Goal: Task Accomplishment & Management: Use online tool/utility

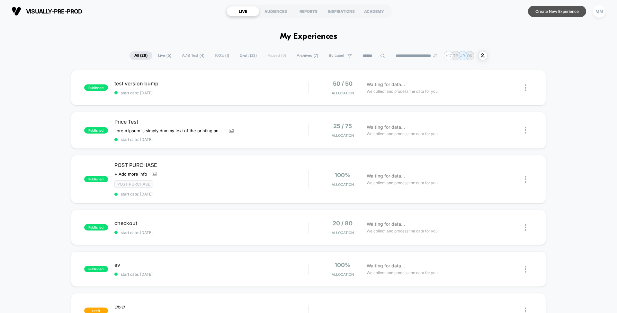
click at [463, 11] on button "Create New Experience" at bounding box center [557, 11] width 58 height 11
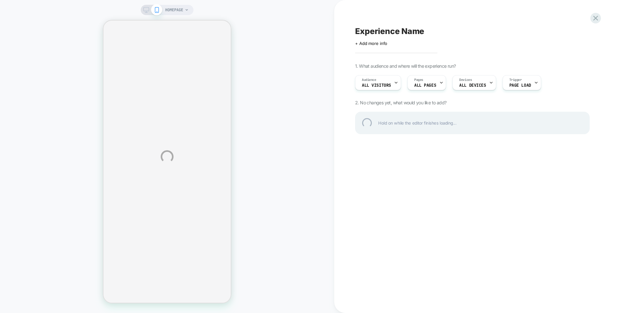
click at [185, 7] on div "HOMEPAGE Experience Name Click to edit experience details + Add more info 1. Wh…" at bounding box center [308, 156] width 617 height 313
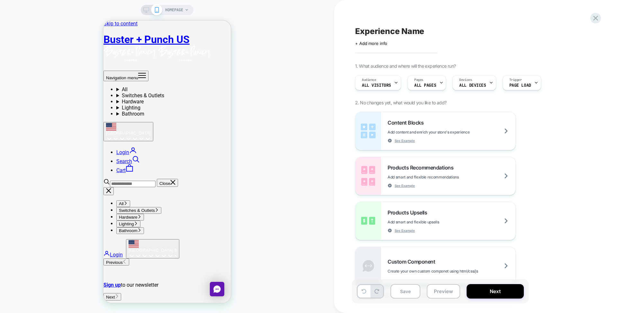
click at [179, 8] on span "HOMEPAGE" at bounding box center [174, 10] width 18 height 10
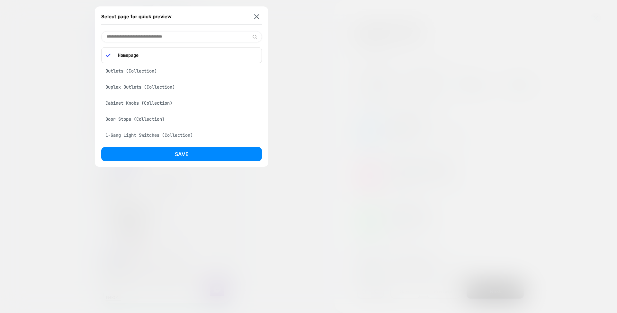
click at [160, 35] on input at bounding box center [181, 36] width 161 height 11
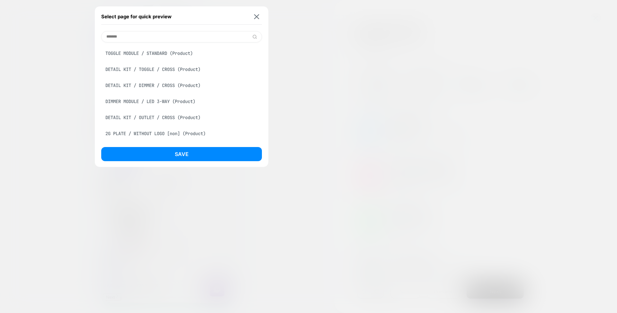
type input "*******"
click at [167, 55] on div "TOGGLE MODULE / STANDARD (Product)" at bounding box center [181, 53] width 161 height 12
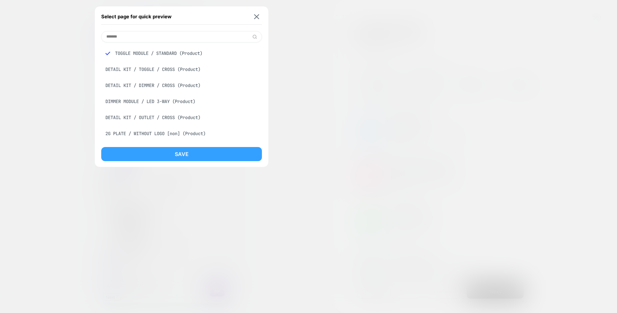
click at [159, 153] on button "Save" at bounding box center [181, 154] width 161 height 14
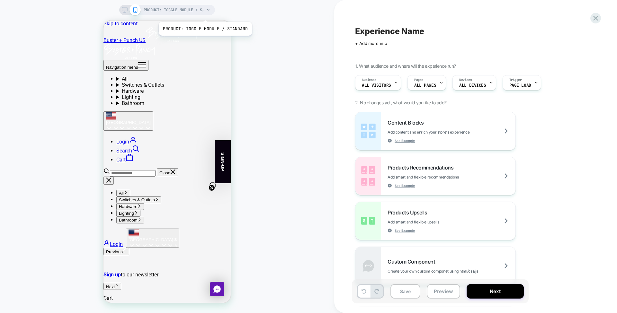
click at [204, 14] on span "PRODUCT: TOGGLE MODULE / STANDARD" at bounding box center [174, 10] width 61 height 10
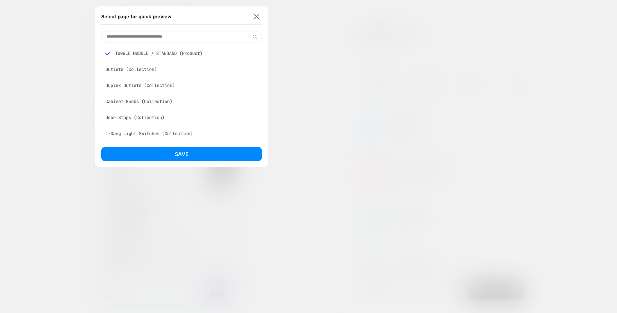
click at [167, 67] on div "Outlets (Collection)" at bounding box center [181, 69] width 161 height 12
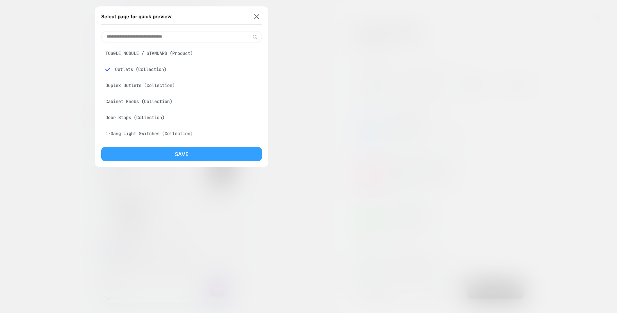
click at [192, 150] on button "Save" at bounding box center [181, 154] width 161 height 14
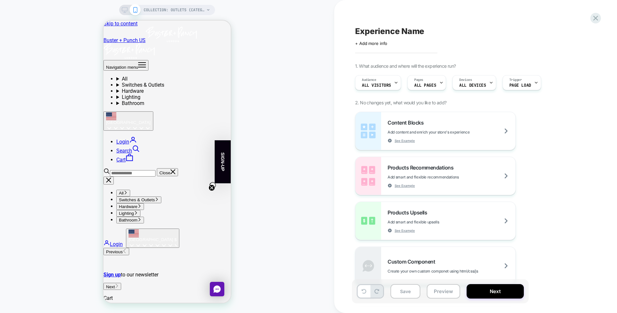
click at [175, 3] on div "COLLECTION: Outlets (Category) COLLECTION: Outlets (Category)" at bounding box center [167, 156] width 334 height 313
click at [179, 8] on span "COLLECTION: Outlets (Category)" at bounding box center [174, 10] width 61 height 10
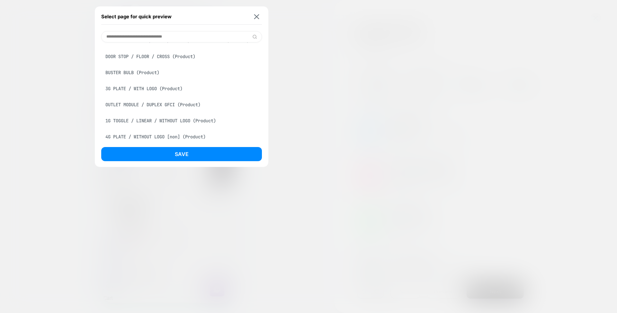
scroll to position [512, 0]
click at [256, 19] on button at bounding box center [257, 16] width 8 height 5
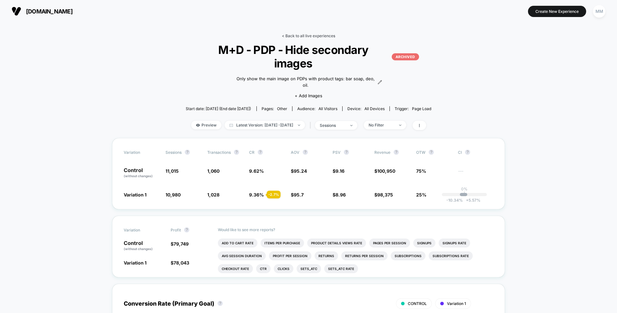
click at [303, 36] on link "< Back to all live experiences" at bounding box center [308, 35] width 53 height 5
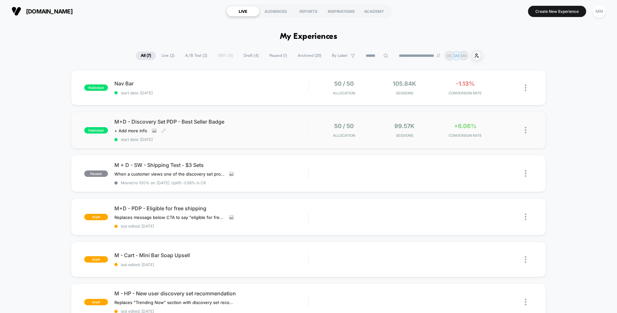
click at [284, 120] on span "M+D - Discovery Set PDP - Best Seller Badge" at bounding box center [211, 122] width 194 height 6
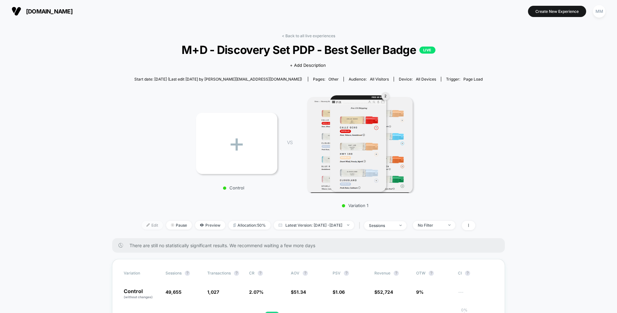
click at [143, 225] on span "Edit" at bounding box center [152, 225] width 21 height 9
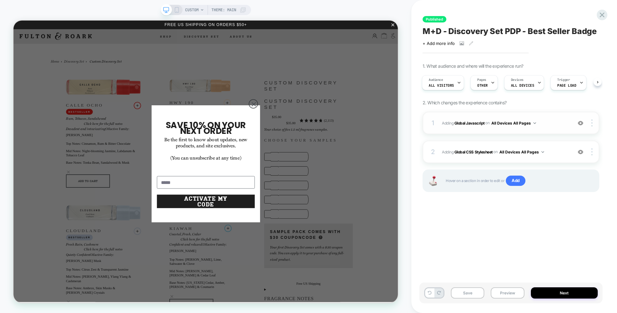
click at [465, 119] on span "Adding Global Javascript on All Devices All Pages" at bounding box center [505, 123] width 127 height 8
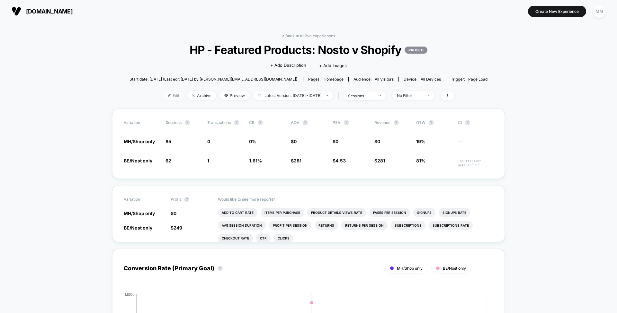
click at [168, 95] on img at bounding box center [169, 95] width 3 height 3
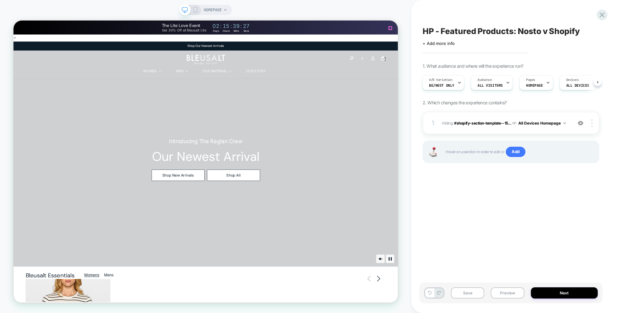
click at [500, 122] on span "#shopify-section-template--15..." at bounding box center [482, 123] width 57 height 5
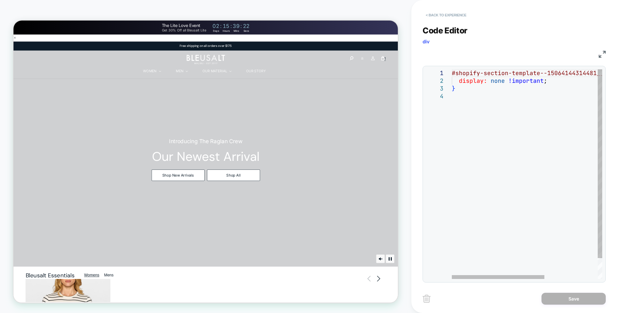
click at [445, 11] on button "< Back to experience" at bounding box center [446, 15] width 47 height 10
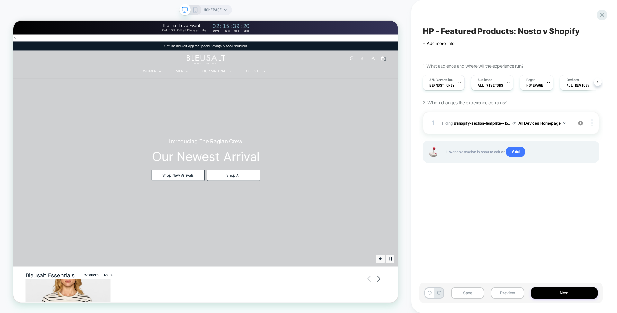
scroll to position [0, 0]
click at [579, 124] on img at bounding box center [580, 123] width 5 height 5
click at [479, 121] on span "#shopify-section-template--15..." at bounding box center [482, 123] width 57 height 5
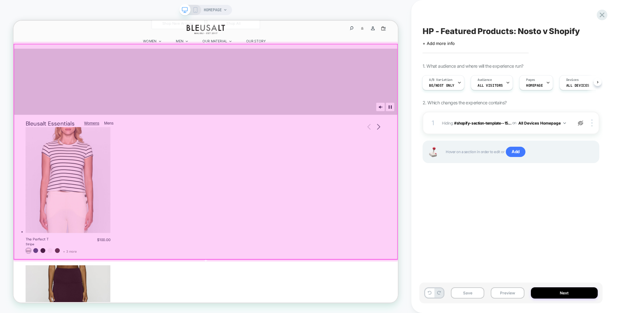
scroll to position [242, 0]
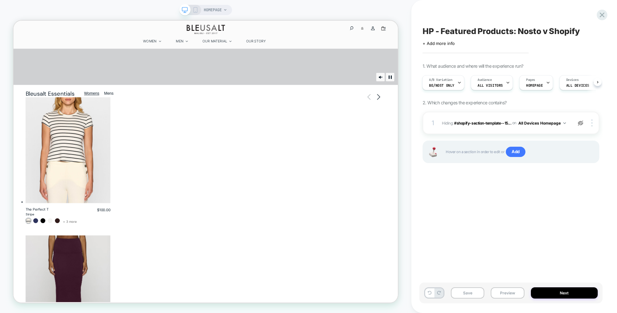
click at [579, 122] on img at bounding box center [580, 123] width 5 height 5
click at [593, 124] on img at bounding box center [592, 123] width 1 height 7
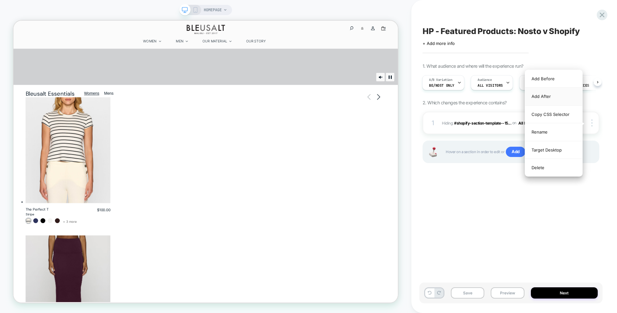
click at [556, 94] on div "Add After" at bounding box center [553, 97] width 57 height 18
click at [549, 102] on div "Add After" at bounding box center [553, 97] width 57 height 18
click at [545, 81] on div "Add Before" at bounding box center [553, 79] width 57 height 18
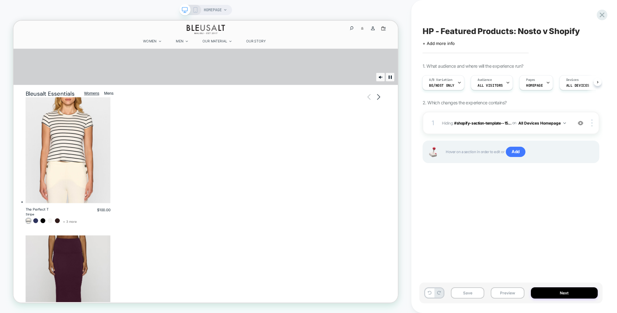
click at [584, 123] on div at bounding box center [581, 123] width 12 height 7
click at [595, 123] on div at bounding box center [593, 123] width 12 height 7
click at [520, 197] on div "HP - Featured Products: Nosto v Shopify Click to edit experience details + Add …" at bounding box center [511, 156] width 183 height 301
click at [452, 85] on span "BE/Nost only" at bounding box center [441, 85] width 25 height 5
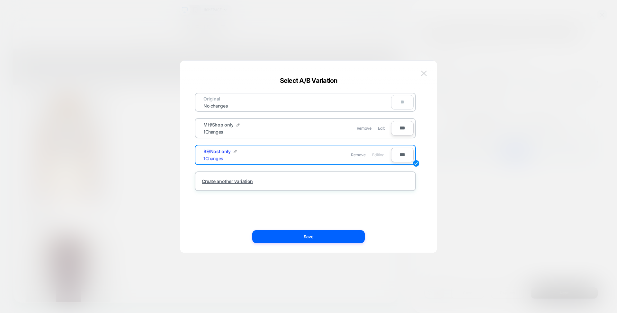
click at [424, 71] on img at bounding box center [424, 73] width 6 height 5
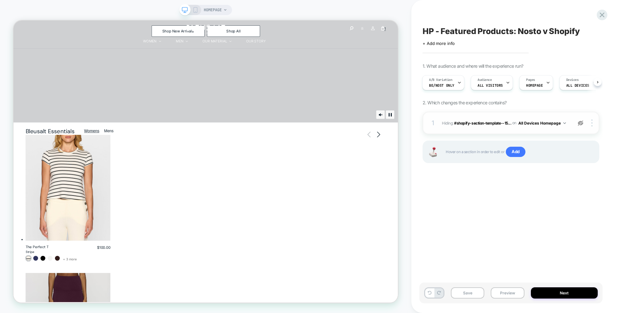
scroll to position [174, 0]
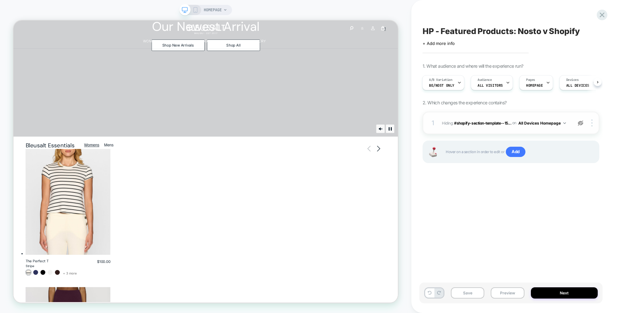
click at [581, 123] on img at bounding box center [580, 123] width 5 height 5
click at [581, 122] on img at bounding box center [580, 123] width 5 height 5
click at [510, 31] on div "1 1 item" at bounding box center [509, 31] width 2 height 8
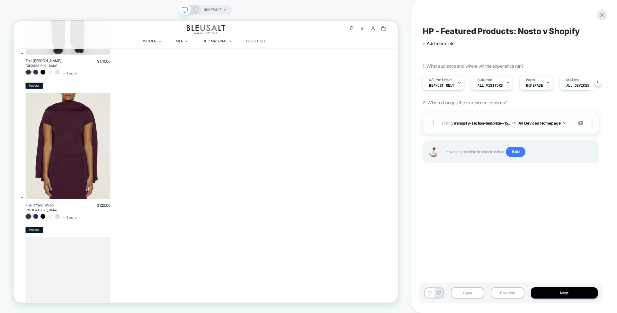
scroll to position [1002, 0]
click at [583, 122] on img at bounding box center [580, 123] width 5 height 5
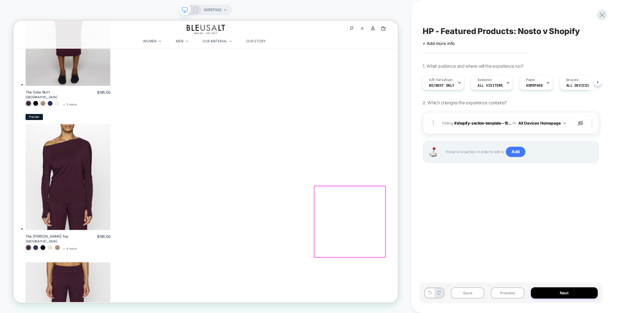
scroll to position [583, 0]
click at [504, 298] on button "Preview" at bounding box center [507, 293] width 33 height 11
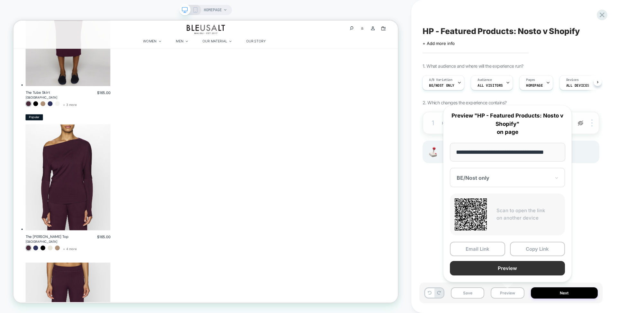
scroll to position [0, 0]
click at [517, 271] on button "Preview" at bounding box center [507, 268] width 115 height 14
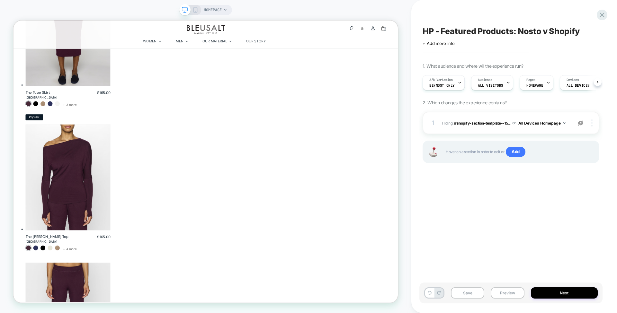
drag, startPoint x: 505, startPoint y: 123, endPoint x: 595, endPoint y: 122, distance: 90.0
click at [595, 122] on div at bounding box center [593, 123] width 12 height 7
click at [549, 96] on div "Copy CSS Selector" at bounding box center [553, 97] width 57 height 18
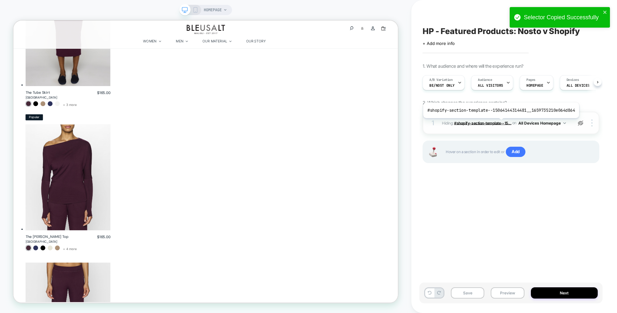
click at [499, 123] on span "#shopify-section-template--15..." at bounding box center [482, 123] width 57 height 5
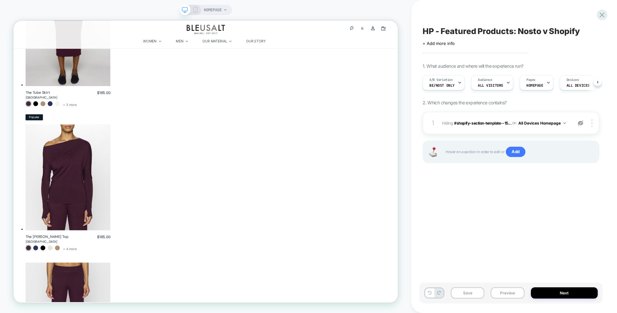
click at [583, 121] on img at bounding box center [580, 123] width 5 height 5
click at [487, 122] on span "#shopify-section-template--15..." at bounding box center [482, 123] width 57 height 5
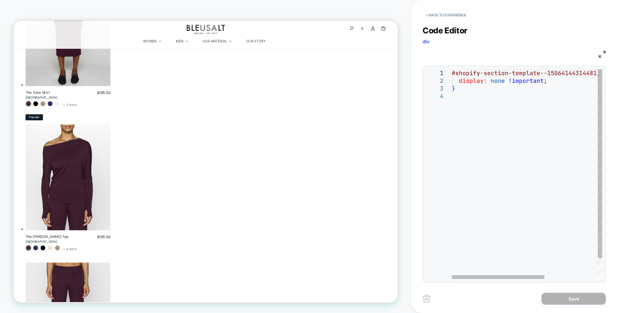
click at [452, 73] on div "#shopify-section-template--15064144314481__1659735 210e064d864 { display: none …" at bounding box center [527, 174] width 150 height 210
click at [455, 82] on div "#shopify-section-template--15064144314481__1659735 210e064d864 { display: none …" at bounding box center [570, 185] width 237 height 233
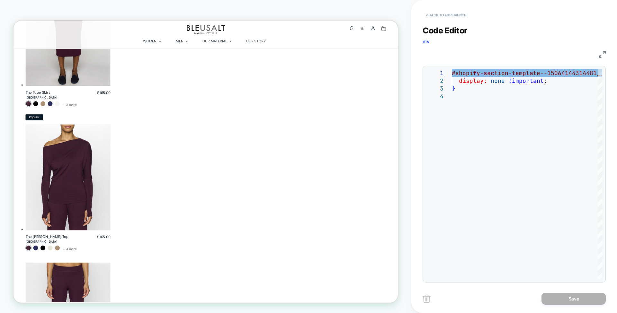
click at [441, 14] on button "< Back to experience" at bounding box center [446, 15] width 47 height 10
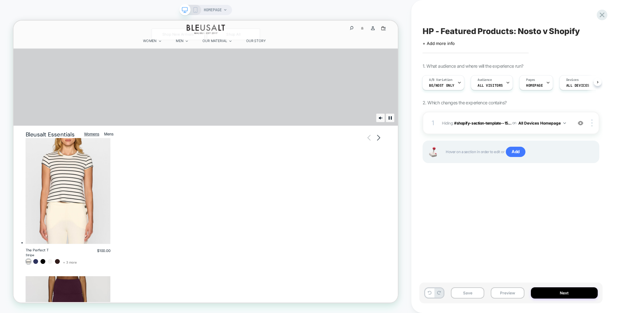
scroll to position [210, 0]
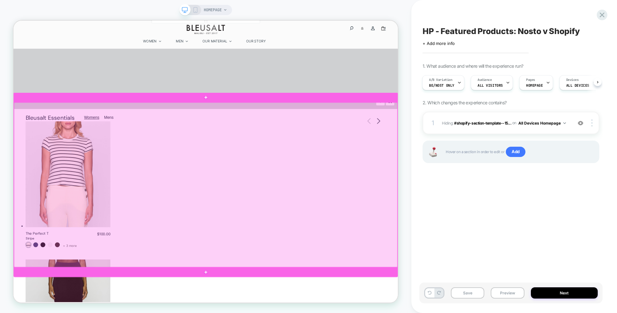
click at [517, 165] on div at bounding box center [270, 240] width 512 height 220
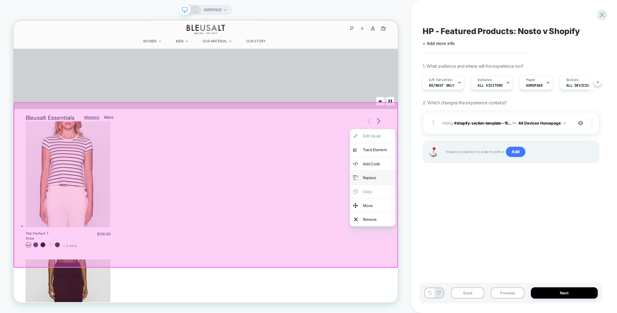
click at [502, 233] on div "Replace" at bounding box center [498, 230] width 39 height 9
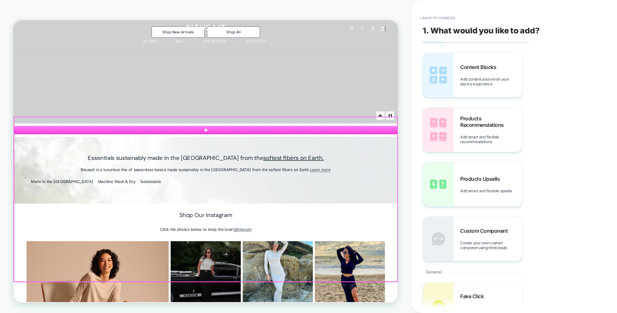
scroll to position [136, 0]
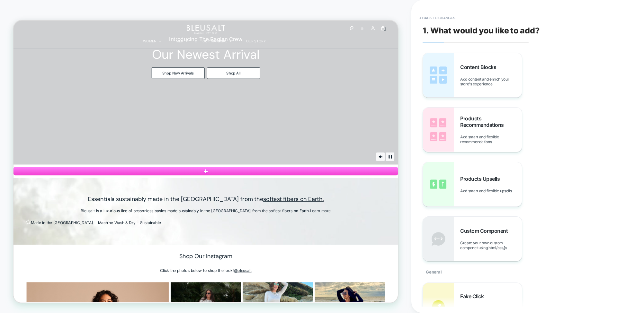
click at [434, 13] on div "1. What would you like to add? Content Blocks Add content and enrich your store…" at bounding box center [511, 156] width 183 height 301
click at [436, 16] on button "< Back to changes" at bounding box center [437, 18] width 42 height 10
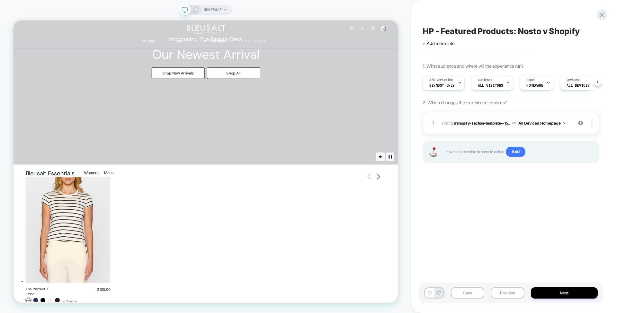
scroll to position [0, 0]
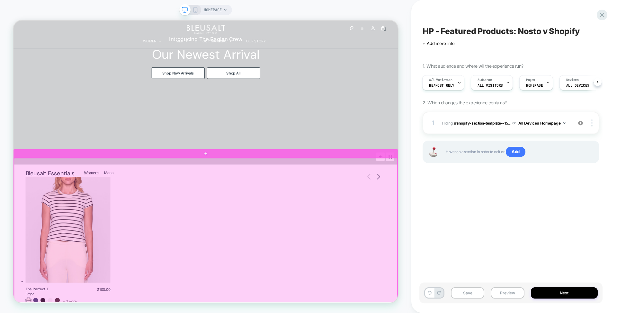
click at [524, 235] on div at bounding box center [270, 314] width 512 height 220
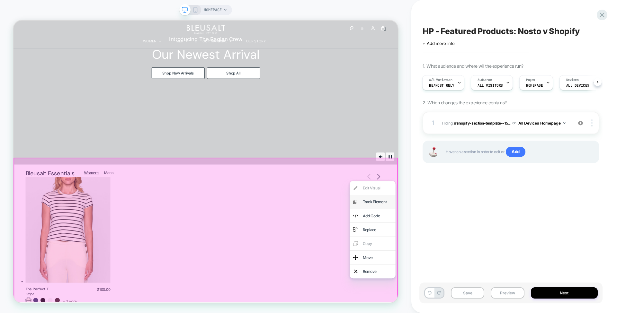
click at [502, 261] on div "Track Element" at bounding box center [498, 262] width 39 height 9
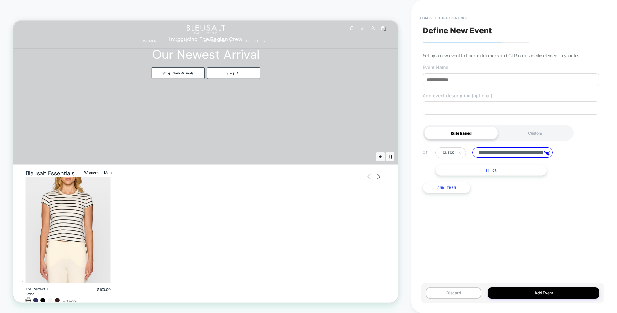
scroll to position [0, 0]
click at [456, 18] on button "< back to the experience" at bounding box center [443, 18] width 55 height 10
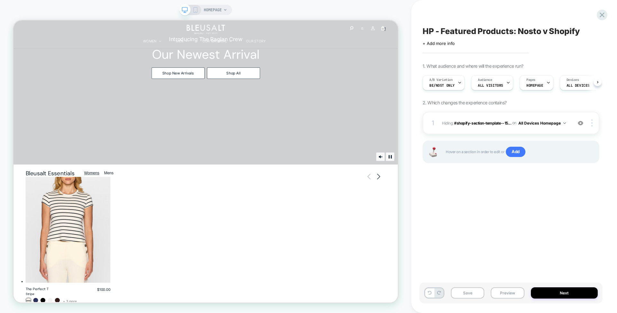
scroll to position [0, 0]
click at [446, 78] on span "A/B Variation" at bounding box center [440, 80] width 23 height 5
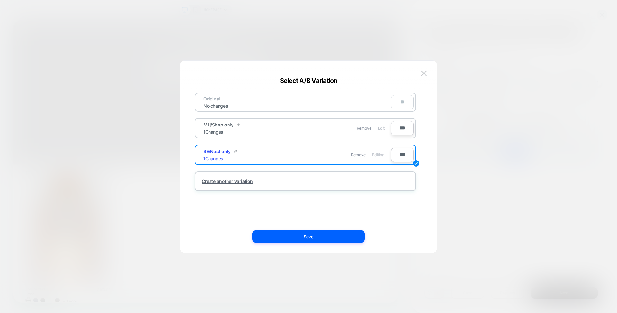
click at [383, 126] on span "Edit" at bounding box center [381, 128] width 7 height 5
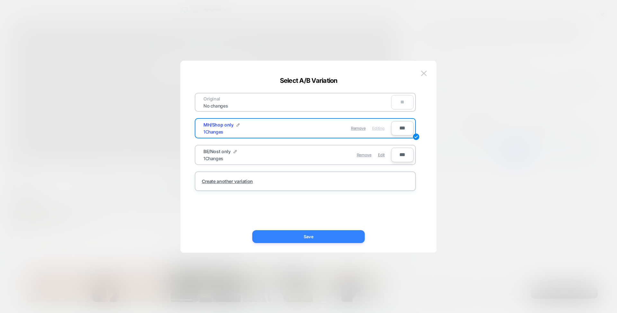
click at [329, 238] on button "Save" at bounding box center [308, 237] width 113 height 13
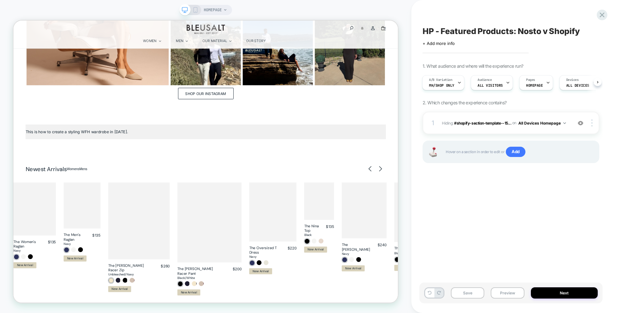
scroll to position [572, 0]
click at [458, 83] on icon at bounding box center [459, 82] width 2 height 1
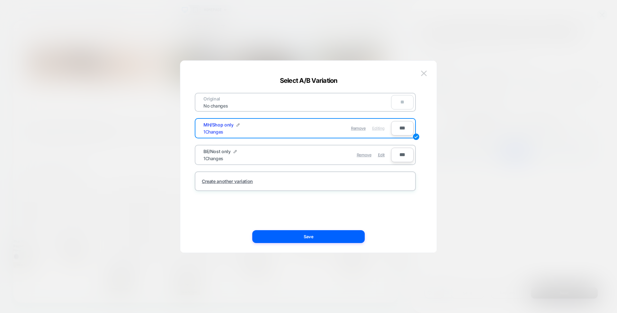
click at [475, 146] on div at bounding box center [308, 156] width 617 height 313
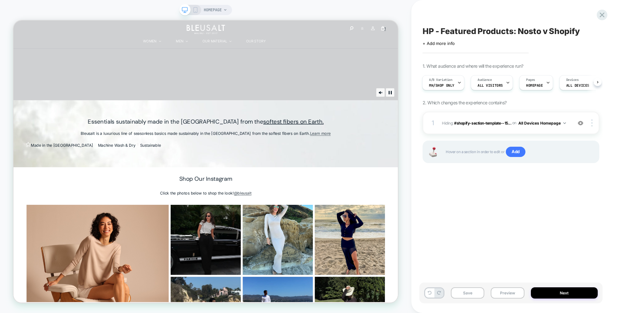
scroll to position [0, 0]
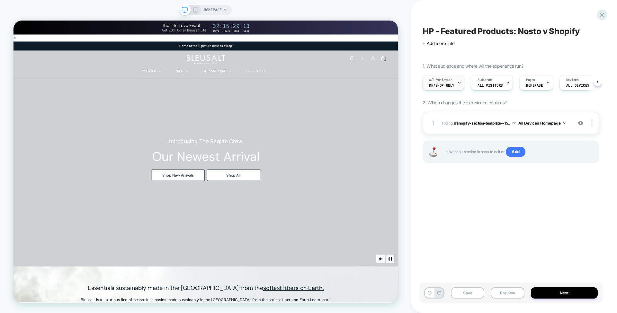
click at [452, 76] on div "A/B Variation MH/Shop only" at bounding box center [442, 83] width 38 height 14
